Goal: Task Accomplishment & Management: Use online tool/utility

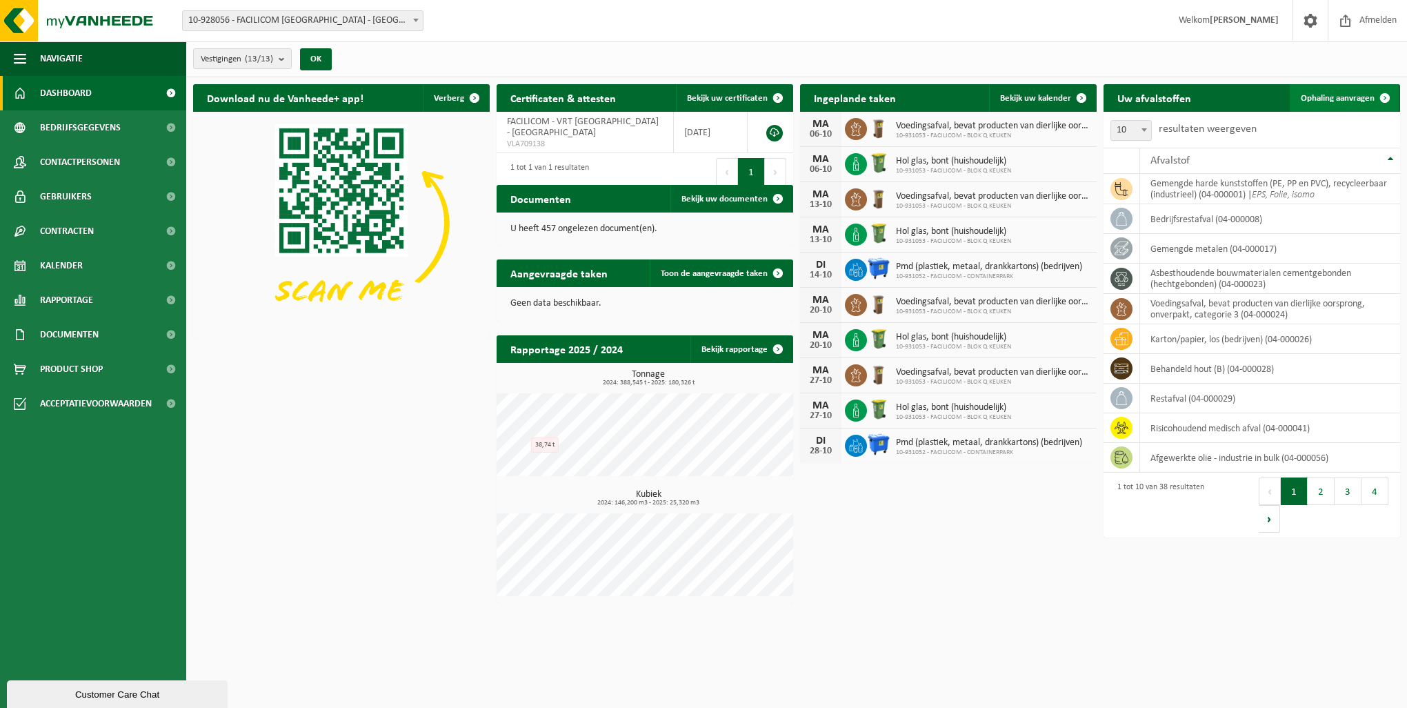
click at [1316, 94] on span "Ophaling aanvragen" at bounding box center [1338, 98] width 74 height 9
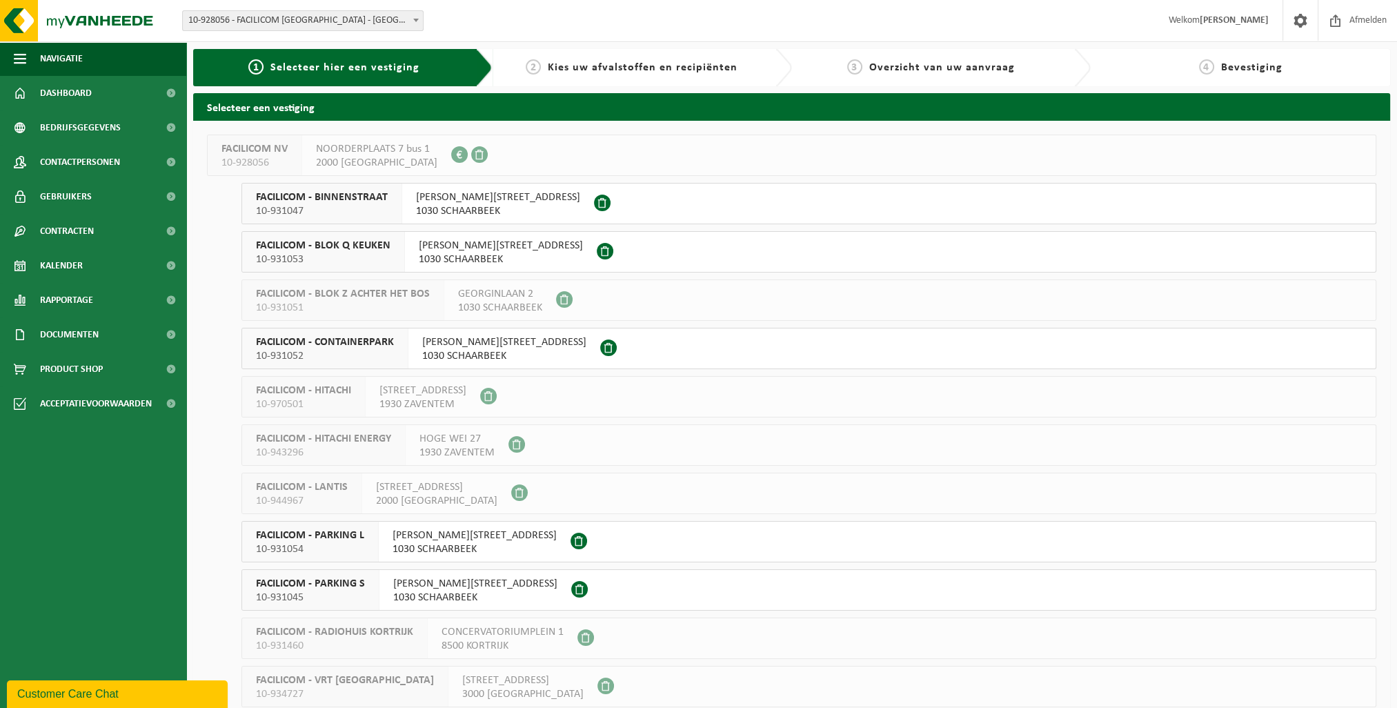
click at [594, 205] on span at bounding box center [602, 202] width 17 height 17
